Goal: Find specific page/section: Find specific page/section

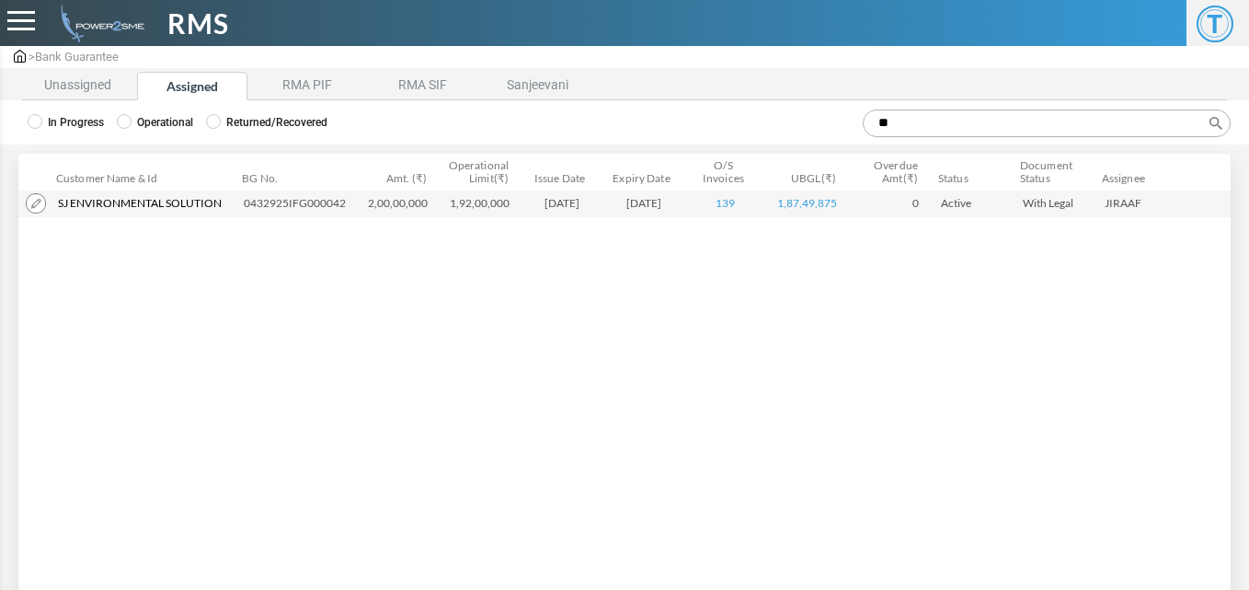
type input "*"
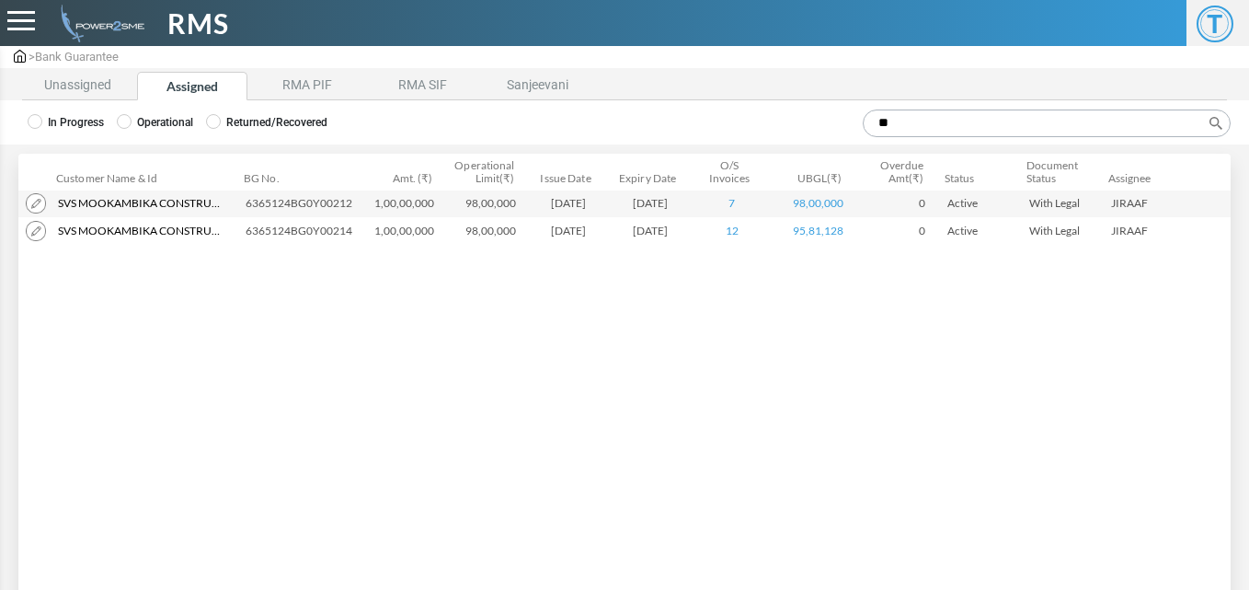
type input "*"
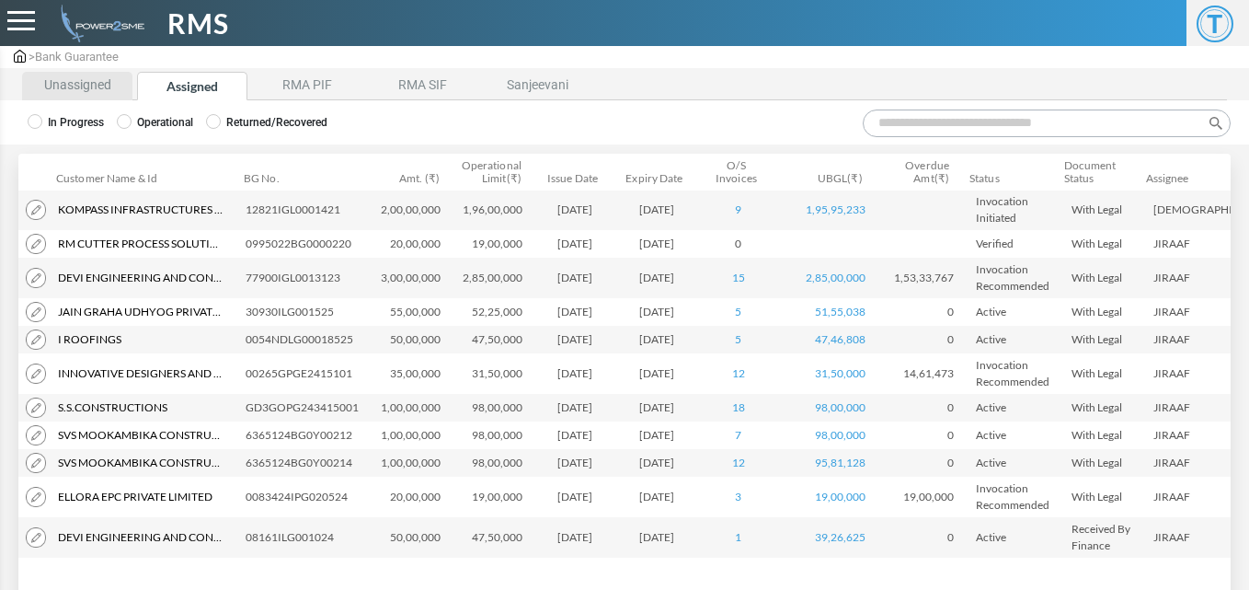
click at [87, 84] on li "Unassigned" at bounding box center [77, 86] width 110 height 29
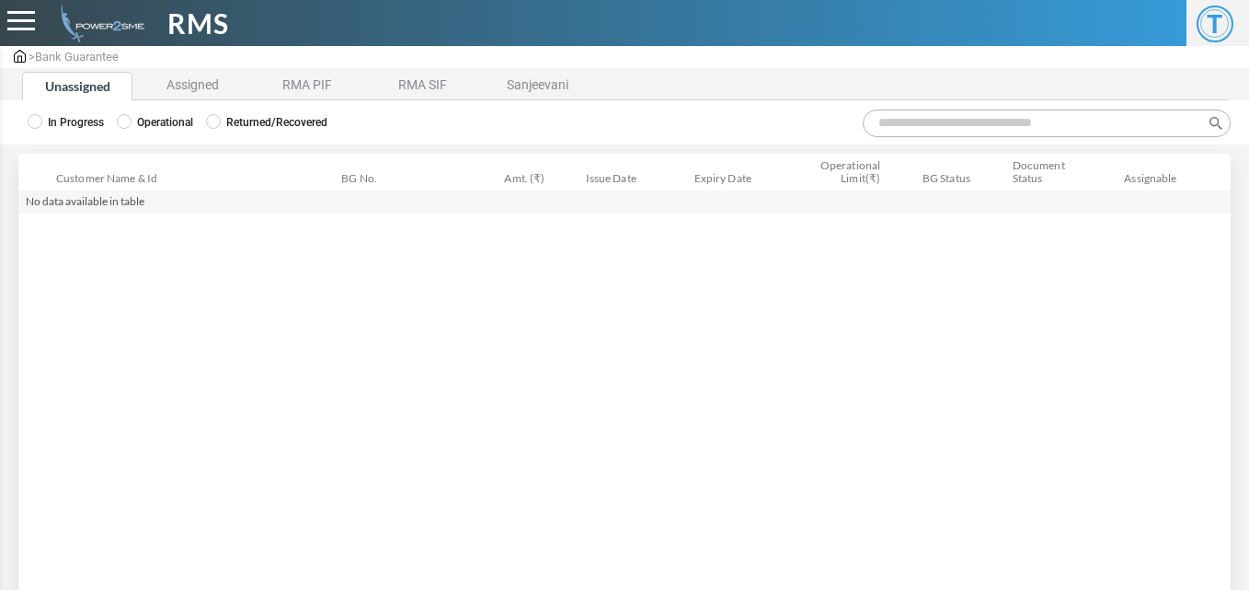
click at [189, 126] on label "Operational" at bounding box center [155, 122] width 76 height 17
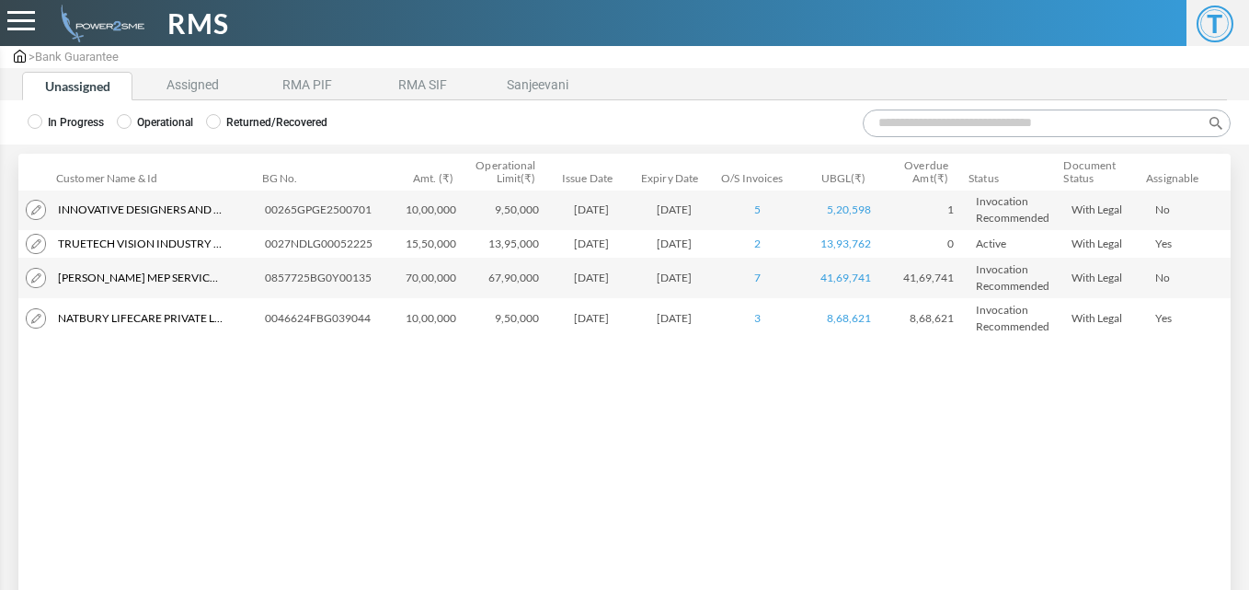
click at [900, 124] on input "Search:" at bounding box center [1047, 123] width 368 height 28
click at [543, 440] on div "Customer Name & Id Customer Name Customer ID BG No. Amt. (₹) Operational Limit(…" at bounding box center [624, 374] width 1212 height 369
click at [877, 123] on input "Search:" at bounding box center [1047, 123] width 368 height 28
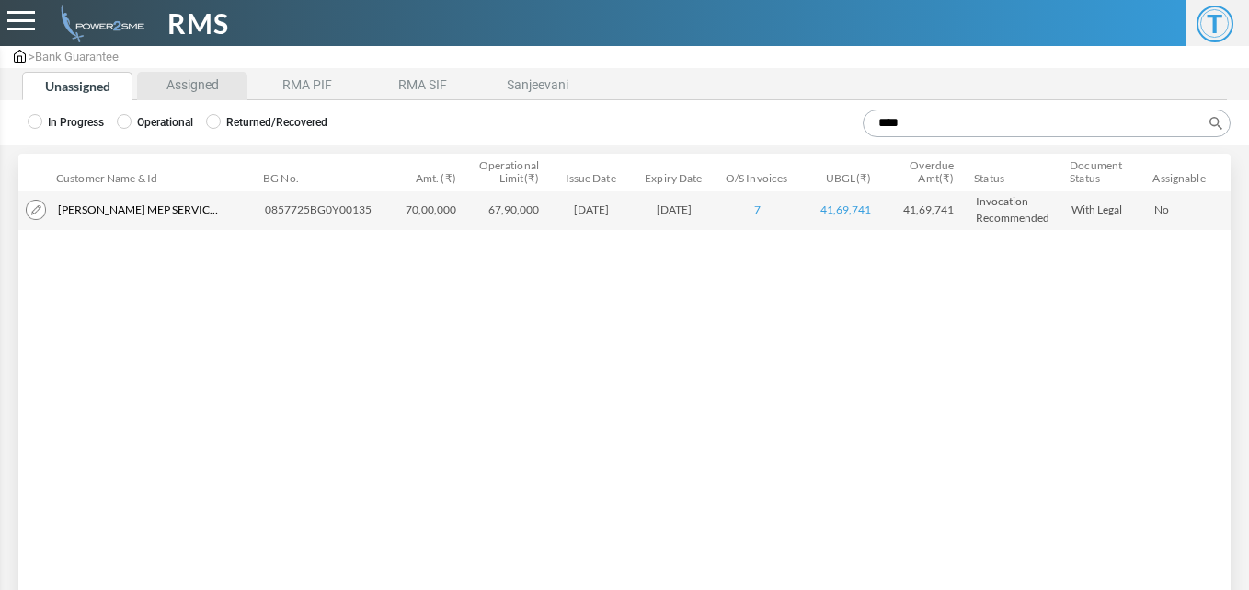
type input "****"
click at [187, 93] on li "Assigned" at bounding box center [192, 86] width 110 height 29
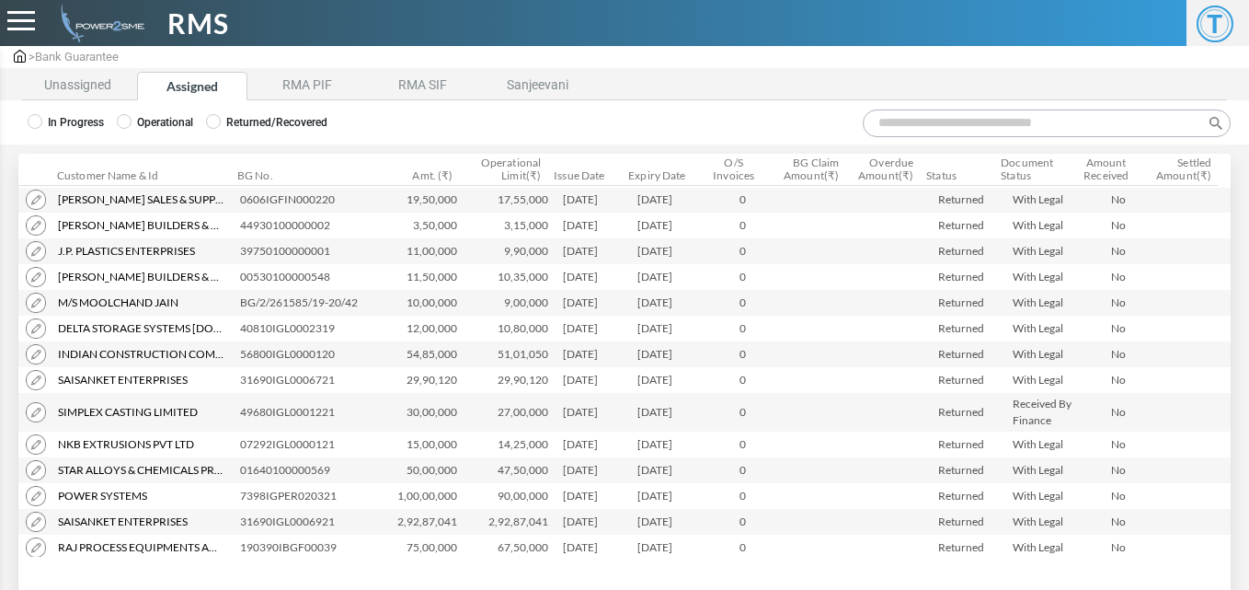
click at [877, 119] on input "Search:" at bounding box center [1047, 123] width 368 height 28
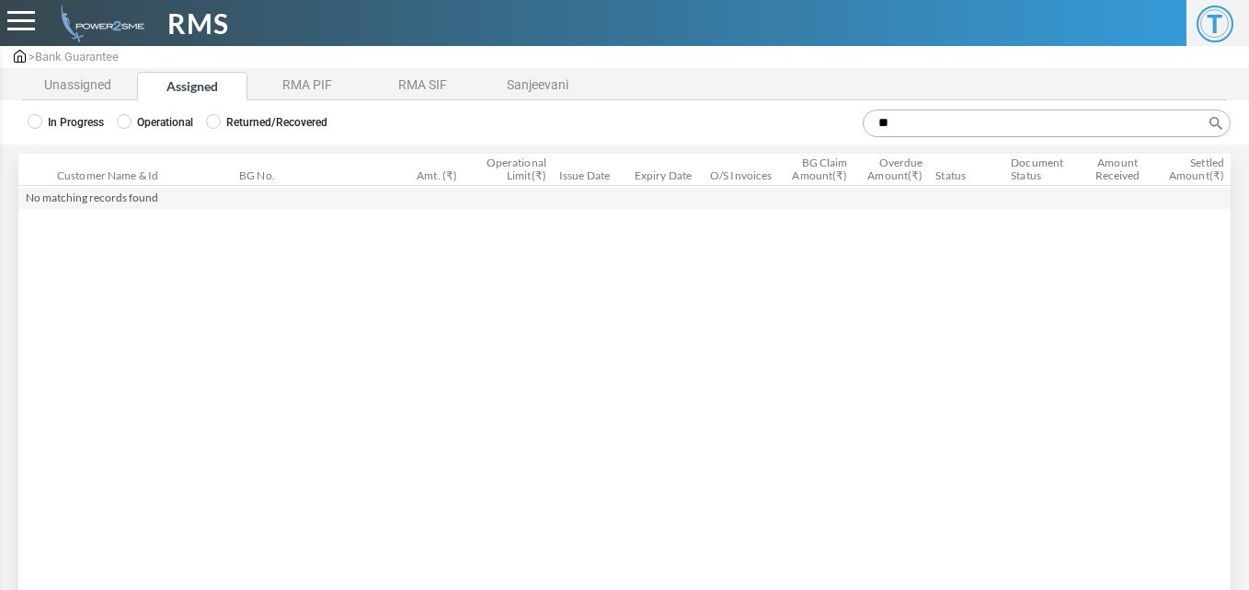
type input "*"
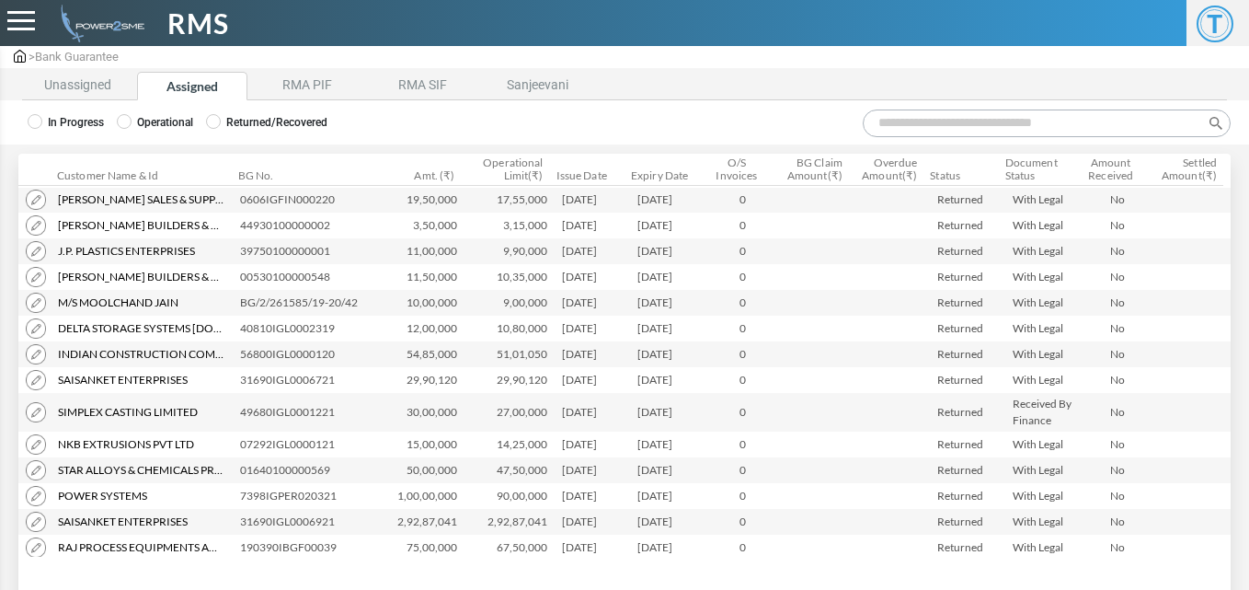
click at [85, 101] on div "In Progress Operational Returned/Recovered" at bounding box center [624, 122] width 1249 height 44
click at [74, 94] on li "Unassigned" at bounding box center [77, 86] width 110 height 29
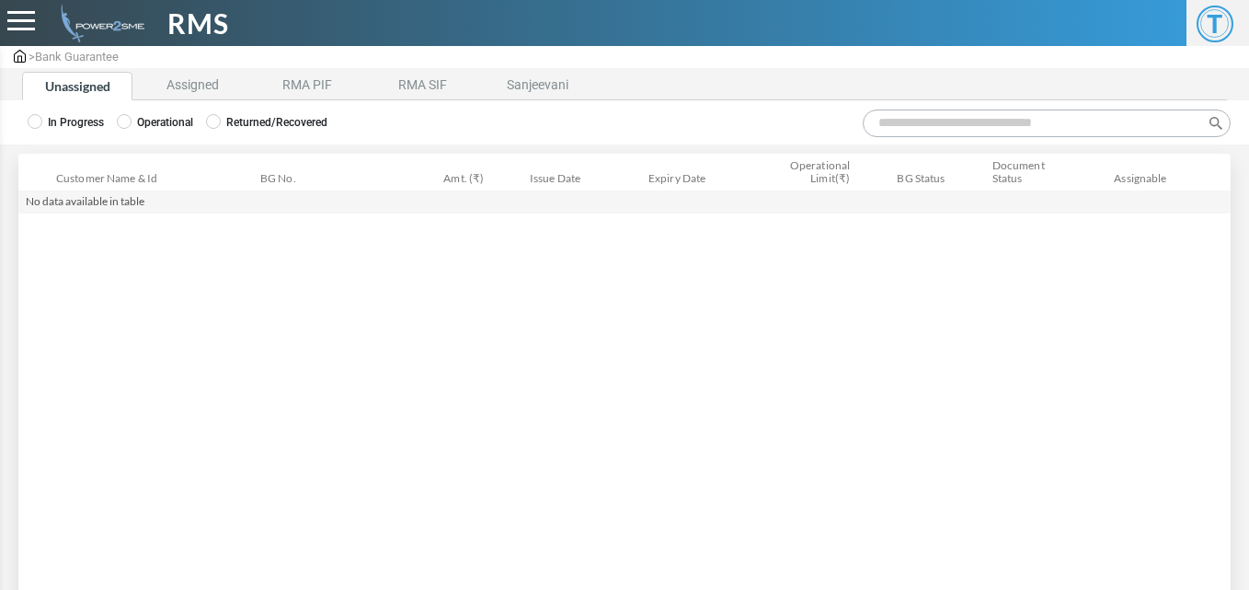
click at [135, 126] on label "Operational" at bounding box center [155, 122] width 76 height 17
